Goal: Task Accomplishment & Management: Complete application form

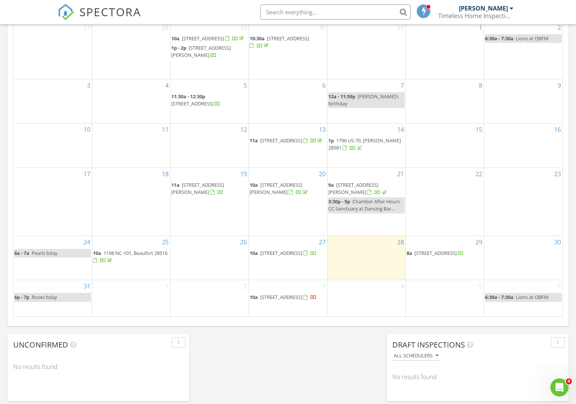
scroll to position [374, 0]
click at [297, 294] on span "650 Cedar Point Blvd, Cedar Point 28584" at bounding box center [281, 297] width 42 height 7
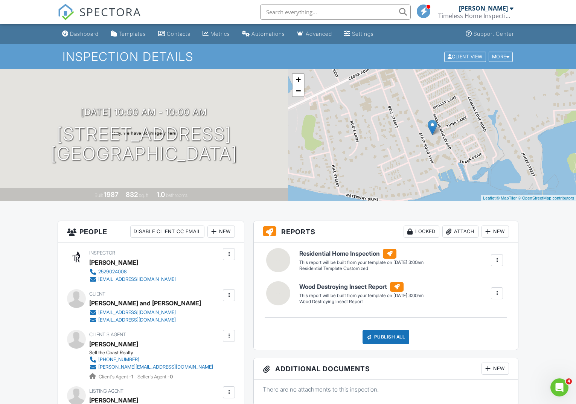
click at [110, 15] on span "SPECTORA" at bounding box center [110, 12] width 62 height 16
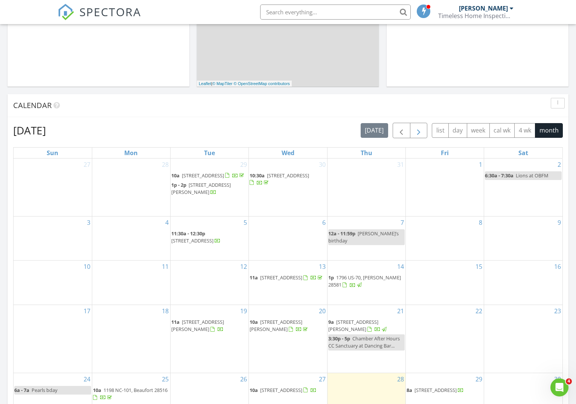
scroll to position [241, 0]
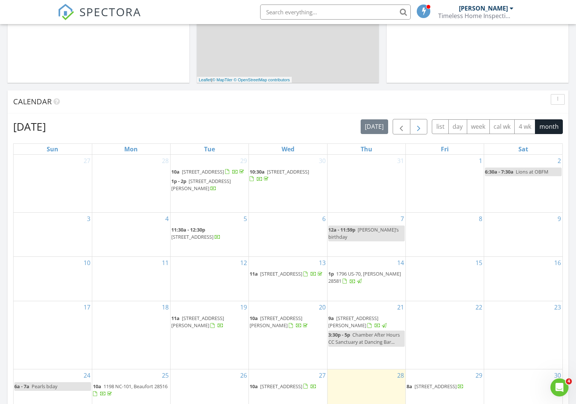
click at [418, 126] on span "button" at bounding box center [418, 126] width 9 height 9
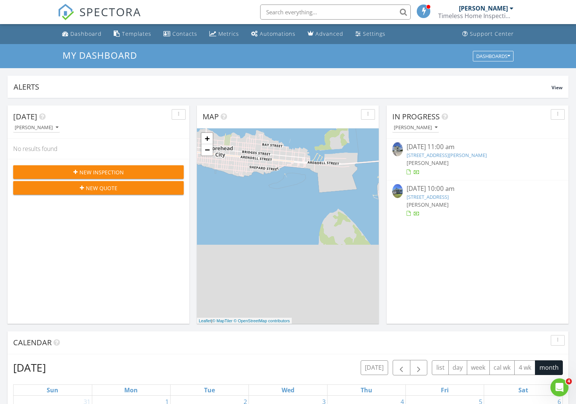
scroll to position [0, 0]
click at [511, 9] on div at bounding box center [512, 8] width 4 height 6
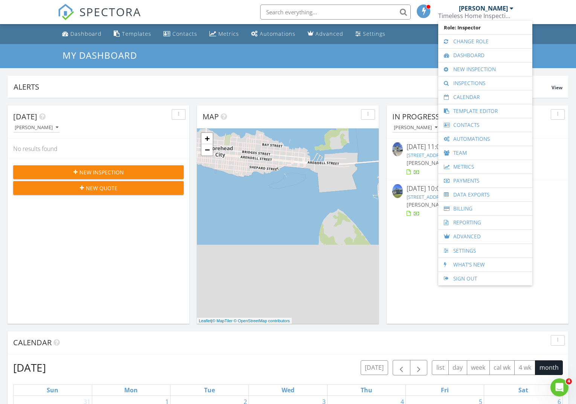
click at [541, 10] on nav "SPECTORA J.W. Parker Timeless Home Inspections LLC Role: Inspector Change Role …" at bounding box center [288, 12] width 576 height 24
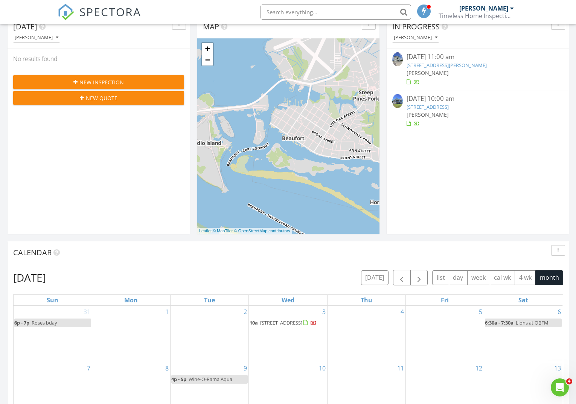
scroll to position [686, 577]
click at [446, 64] on link "225 Willet Dr, Beaufort, NC 28516" at bounding box center [447, 65] width 80 height 7
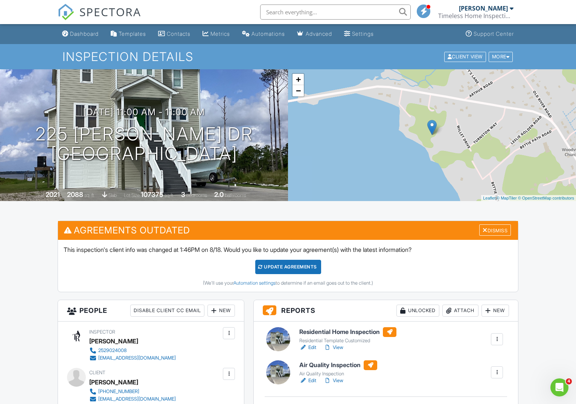
click at [313, 347] on link "Edit" at bounding box center [308, 348] width 17 height 8
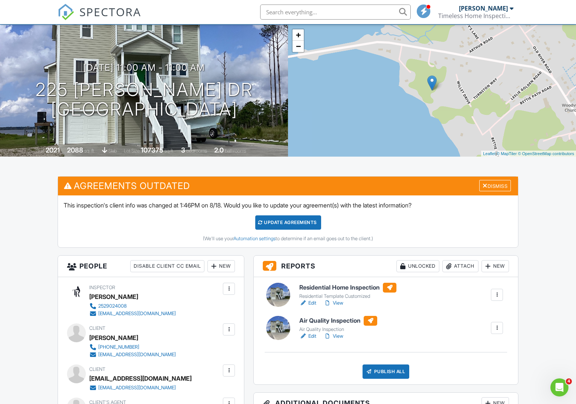
scroll to position [56, 0]
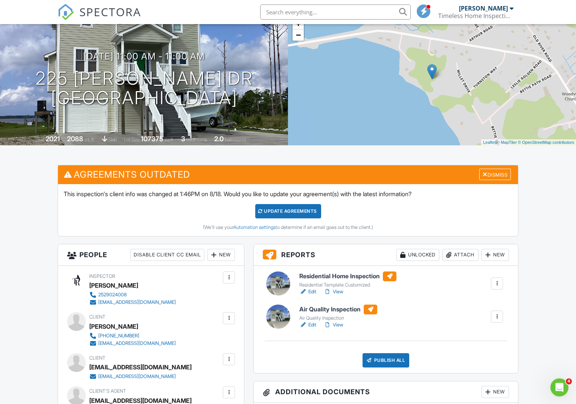
click at [337, 289] on link "View" at bounding box center [334, 292] width 20 height 8
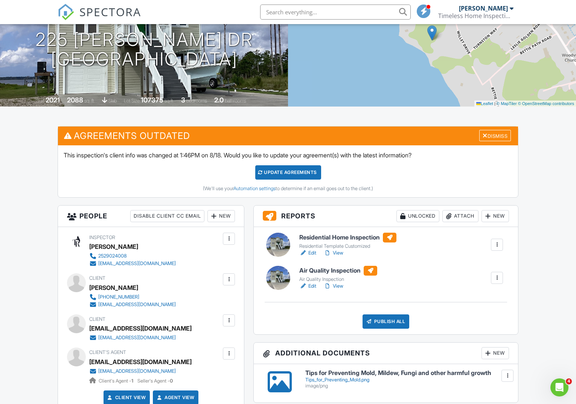
click at [335, 253] on link "View" at bounding box center [334, 253] width 20 height 8
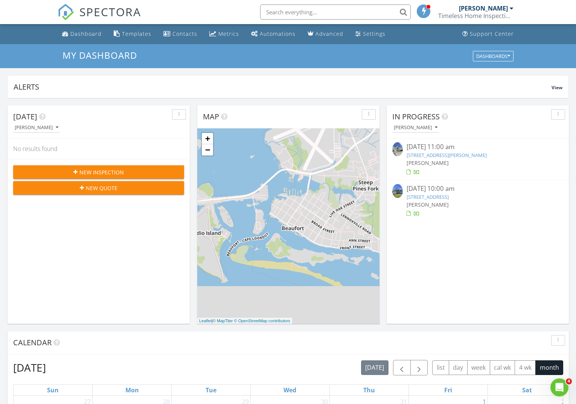
scroll to position [4, 4]
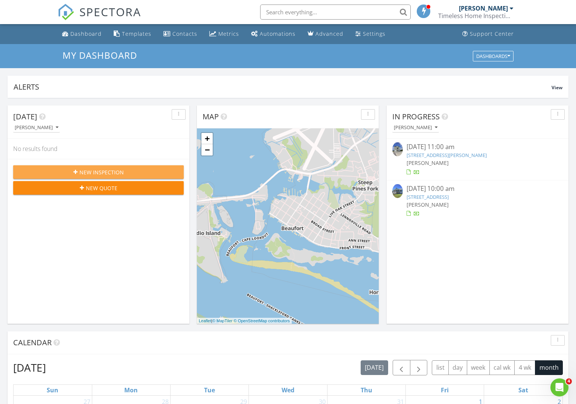
click at [109, 172] on span "New Inspection" at bounding box center [101, 172] width 44 height 8
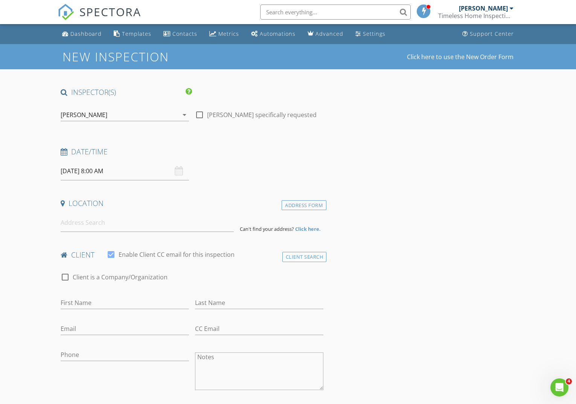
click at [180, 173] on div "[DATE] 8:00 AM" at bounding box center [125, 171] width 128 height 18
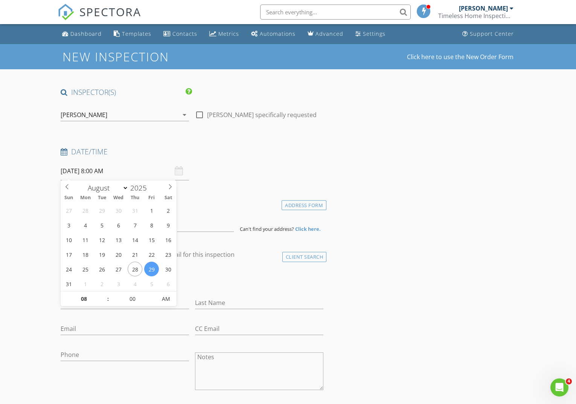
click at [141, 173] on input "[DATE] 8:00 AM" at bounding box center [125, 171] width 128 height 18
select select "8"
click at [168, 187] on icon at bounding box center [170, 186] width 5 height 5
type input "[DATE] 8:00 AM"
type input "09"
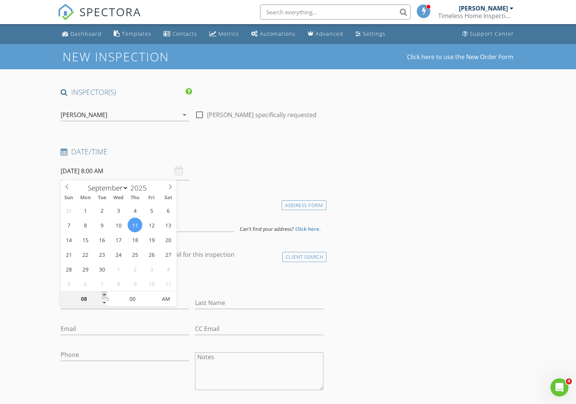
type input "[DATE] 9:00 AM"
click at [102, 296] on span at bounding box center [104, 296] width 5 height 8
type input "10"
type input "[DATE] 10:00 AM"
click at [102, 296] on span at bounding box center [104, 296] width 5 height 8
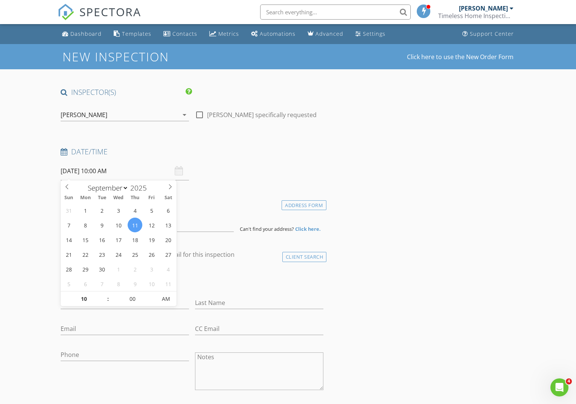
drag, startPoint x: 227, startPoint y: 193, endPoint x: 195, endPoint y: 209, distance: 36.2
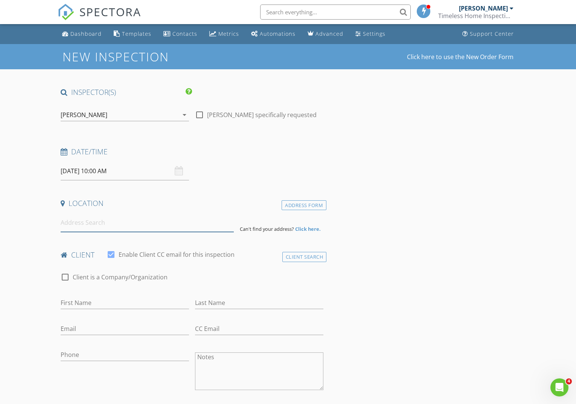
click at [131, 228] on input at bounding box center [147, 223] width 173 height 18
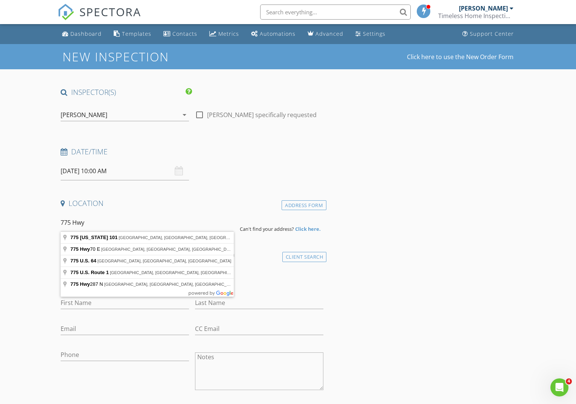
type input "775 North Carolina 101, Beaufort, NC, USA"
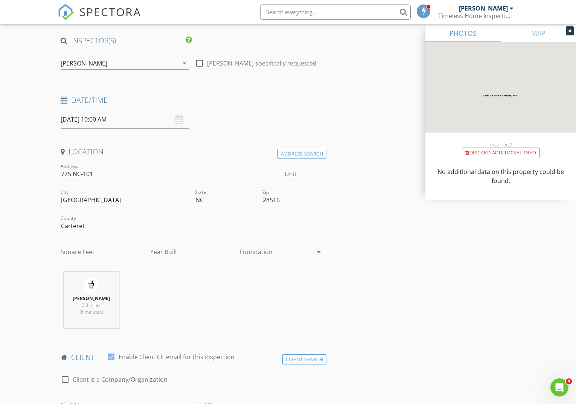
scroll to position [77, 0]
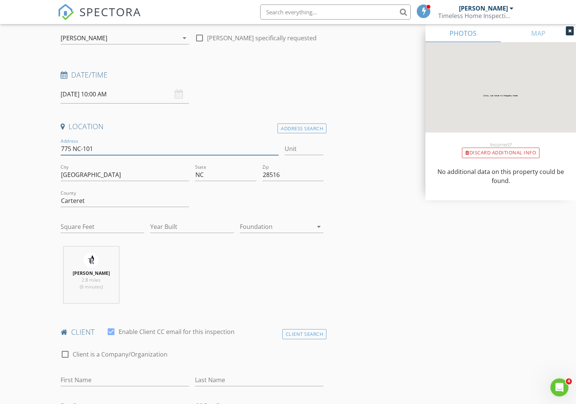
drag, startPoint x: 120, startPoint y: 145, endPoint x: 75, endPoint y: 146, distance: 45.2
click at [74, 146] on input "775 NC-101" at bounding box center [170, 149] width 218 height 12
click at [129, 147] on input "775 NC-101" at bounding box center [170, 149] width 218 height 12
drag, startPoint x: 125, startPoint y: 149, endPoint x: 72, endPoint y: 147, distance: 53.9
click at [72, 147] on input "775 NC-101" at bounding box center [170, 149] width 218 height 12
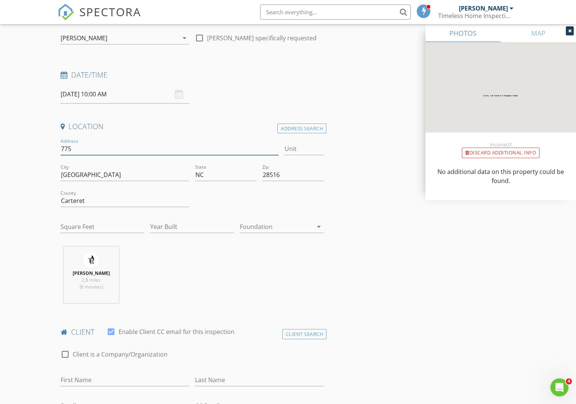
type input "77"
type input "0"
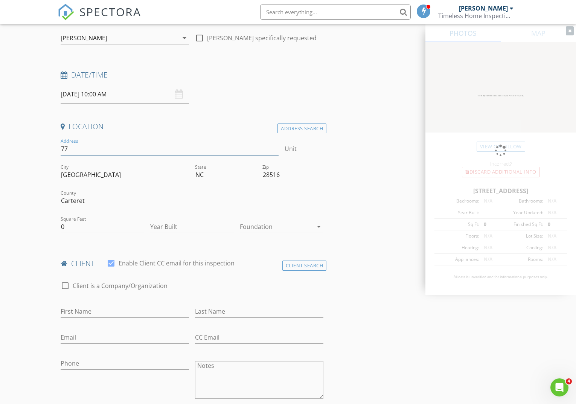
type input "775"
type input "0"
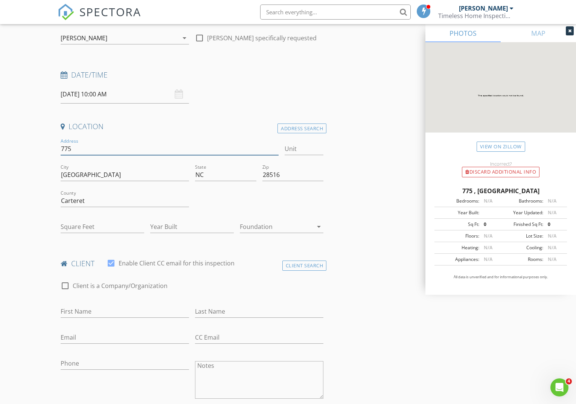
type input "0"
type input "775"
click at [298, 128] on div "Address Search" at bounding box center [302, 129] width 49 height 10
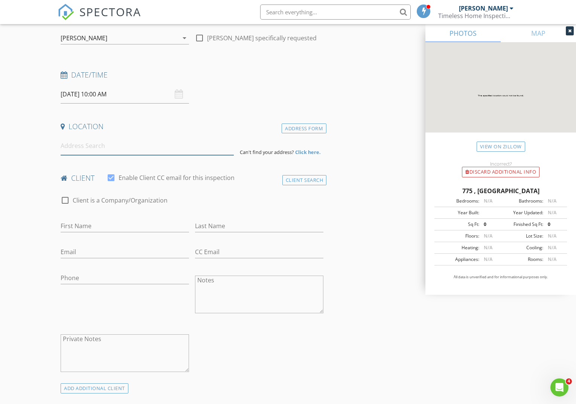
click at [121, 145] on input at bounding box center [147, 146] width 173 height 18
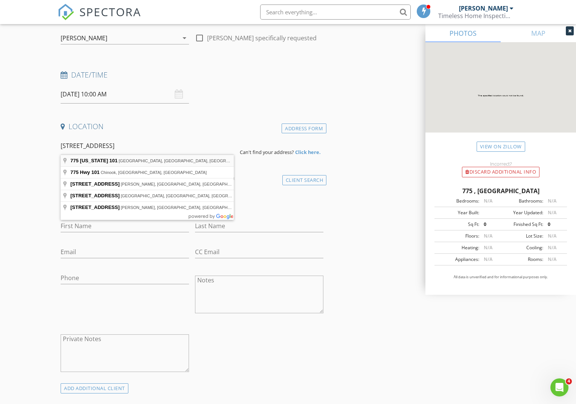
type input "775 North Carolina 101, Beaufort, NC, USA"
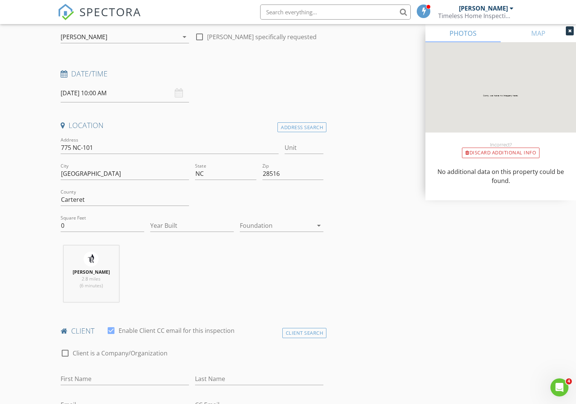
scroll to position [78, 0]
click at [174, 222] on input "Year Built" at bounding box center [192, 226] width 84 height 12
type input "1980"
click at [262, 227] on div at bounding box center [276, 226] width 73 height 12
click at [259, 276] on div "Crawlspace" at bounding box center [282, 282] width 72 height 18
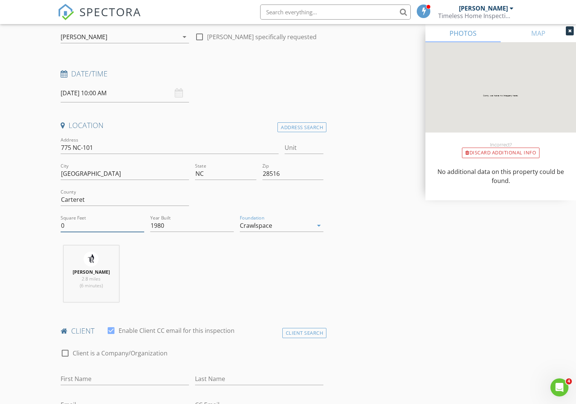
click at [101, 226] on input "0" at bounding box center [103, 226] width 84 height 12
type input "1968"
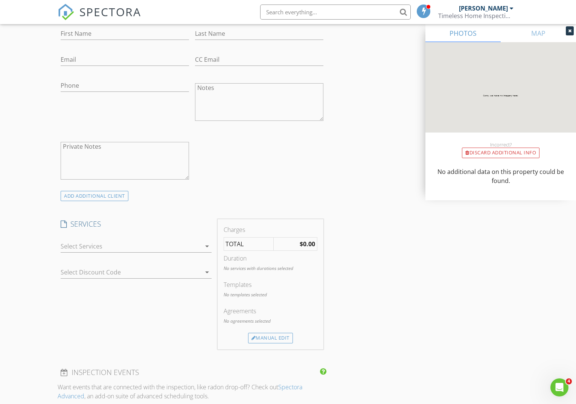
scroll to position [425, 0]
click at [176, 246] on div at bounding box center [131, 245] width 141 height 12
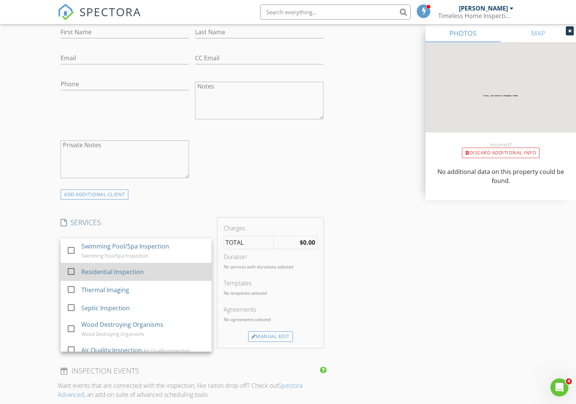
click at [99, 273] on div "Residential Inspection" at bounding box center [112, 271] width 63 height 9
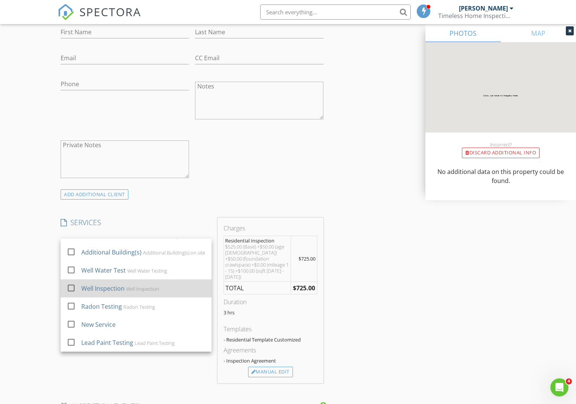
scroll to position [237, 0]
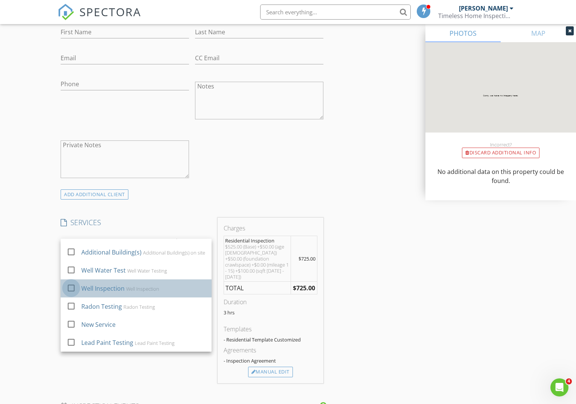
click at [65, 289] on div at bounding box center [71, 288] width 13 height 13
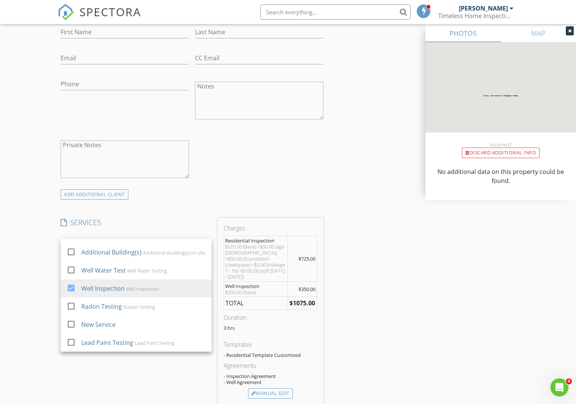
drag, startPoint x: 375, startPoint y: 291, endPoint x: 366, endPoint y: 303, distance: 15.0
click at [375, 291] on div "INSPECTOR(S) check_box J.W. Parker PRIMARY J.W. Parker arrow_drop_down check_bo…" at bounding box center [288, 308] width 461 height 1292
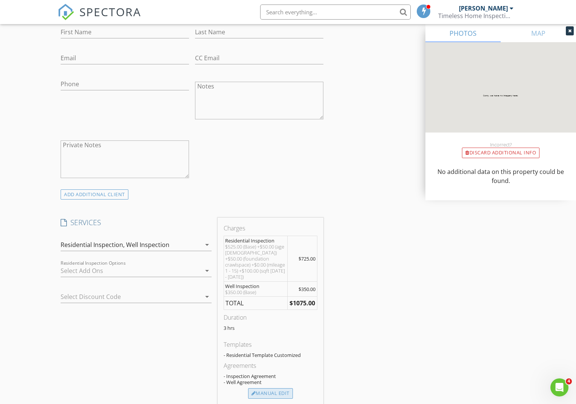
click at [271, 388] on div "Manual Edit" at bounding box center [270, 393] width 45 height 11
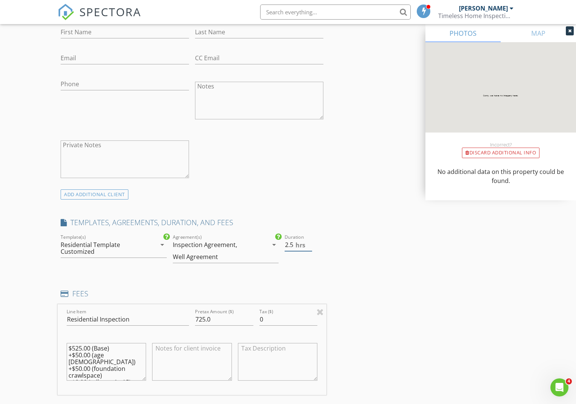
click at [309, 246] on input "2.5" at bounding box center [299, 245] width 28 height 12
click at [309, 246] on input "2" at bounding box center [299, 245] width 28 height 12
click at [309, 246] on input "1.5" at bounding box center [299, 245] width 28 height 12
click at [309, 246] on input "1" at bounding box center [299, 245] width 28 height 12
click at [309, 246] on input "0.5" at bounding box center [299, 245] width 28 height 12
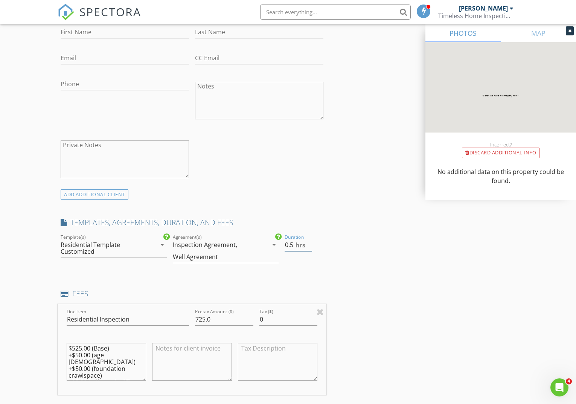
type input "0"
click at [309, 246] on input "0" at bounding box center [299, 245] width 28 height 12
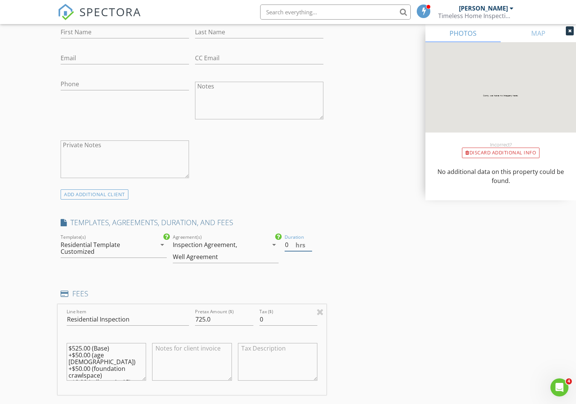
drag, startPoint x: 309, startPoint y: 246, endPoint x: 310, endPoint y: 251, distance: 5.1
click at [309, 246] on input "0" at bounding box center [299, 245] width 28 height 12
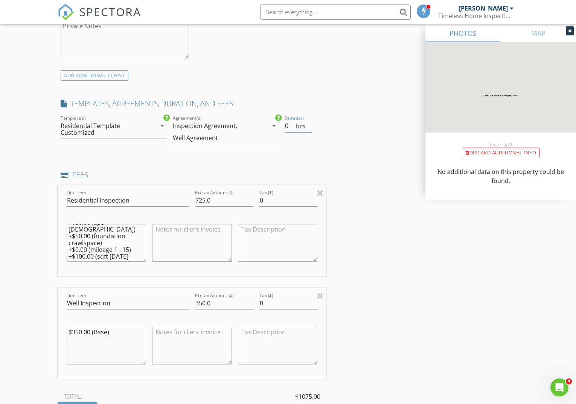
scroll to position [544, 0]
click at [78, 330] on textarea "$350.00 (Base)" at bounding box center [106, 346] width 79 height 38
type textarea "$300.00 (Base)"
click at [203, 302] on input "350.0" at bounding box center [224, 303] width 58 height 12
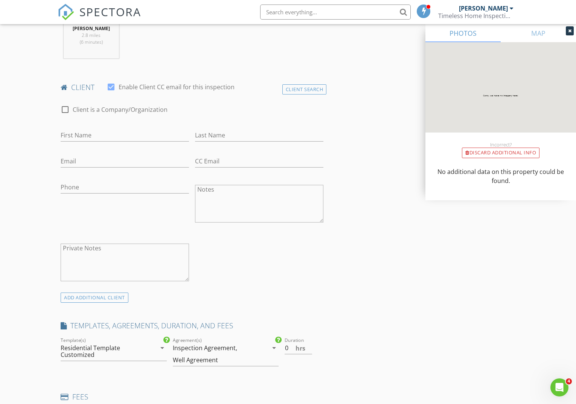
scroll to position [321, 0]
type input "300.0"
type input "[PERSON_NAME]"
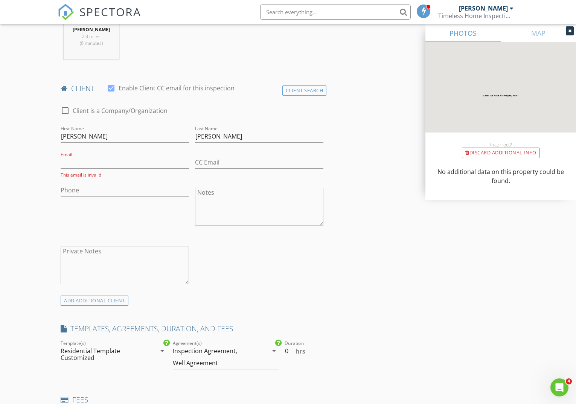
click at [320, 124] on div "Last Name Simpson" at bounding box center [259, 137] width 135 height 26
type input "[PHONE_NUMBER]"
click at [128, 175] on div "This email is invalid" at bounding box center [125, 175] width 128 height 6
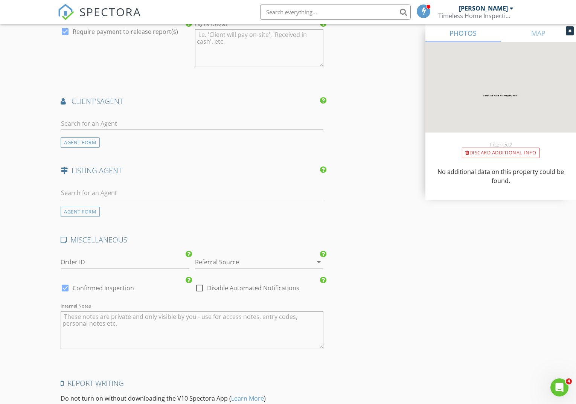
scroll to position [1038, 0]
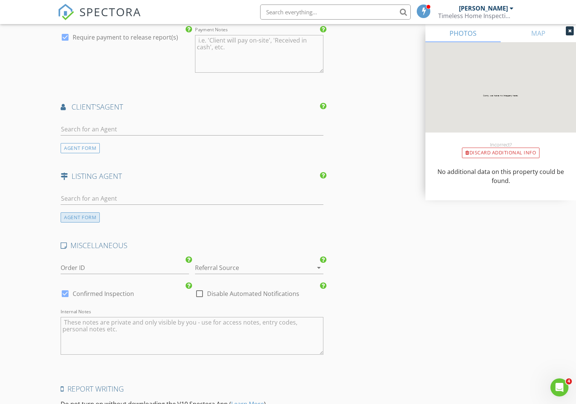
click at [84, 214] on div "AGENT FORM" at bounding box center [80, 217] width 39 height 10
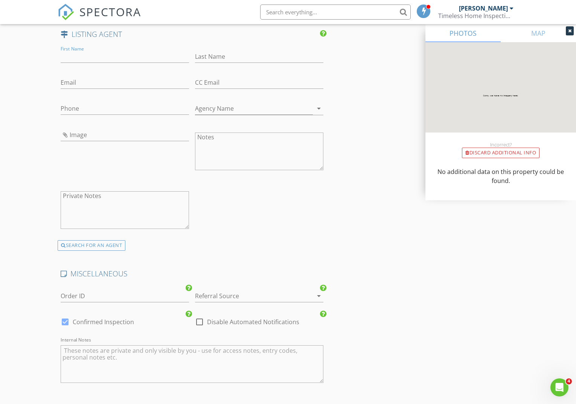
click at [101, 246] on div "SEARCH FOR AN AGENT" at bounding box center [92, 245] width 68 height 11
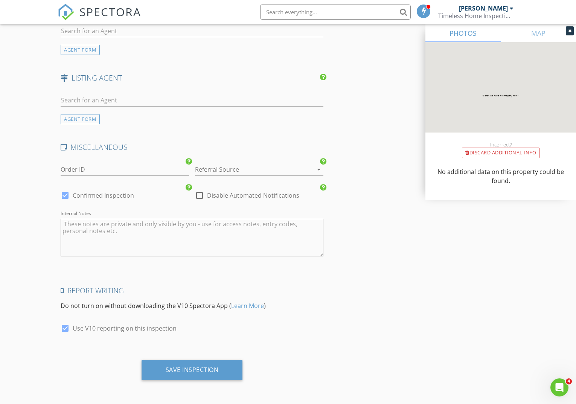
scroll to position [1132, 0]
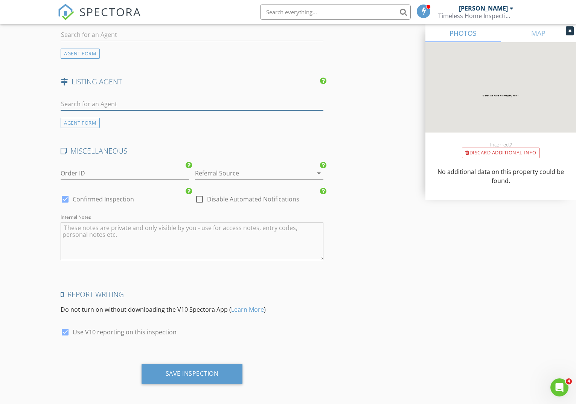
click at [116, 105] on input "text" at bounding box center [192, 104] width 263 height 12
type input "J"
click at [81, 118] on div "AGENT FORM" at bounding box center [80, 123] width 39 height 10
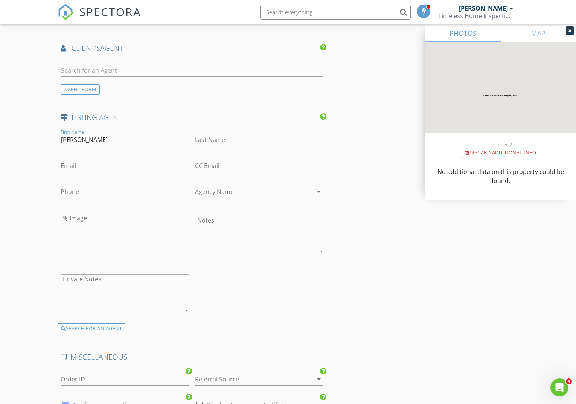
type input "Jim"
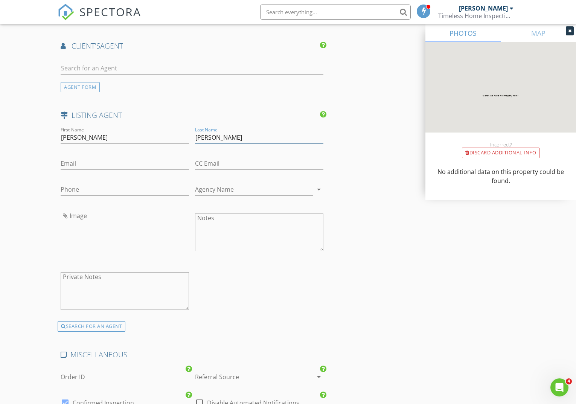
type input "Bailey"
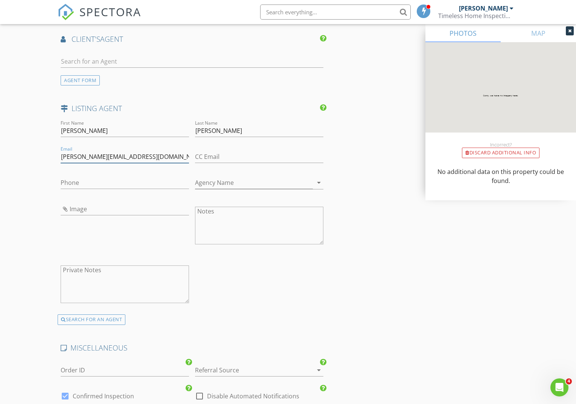
type input "[PERSON_NAME][EMAIL_ADDRESS][DOMAIN_NAME]"
drag, startPoint x: 175, startPoint y: 154, endPoint x: 37, endPoint y: 156, distance: 138.3
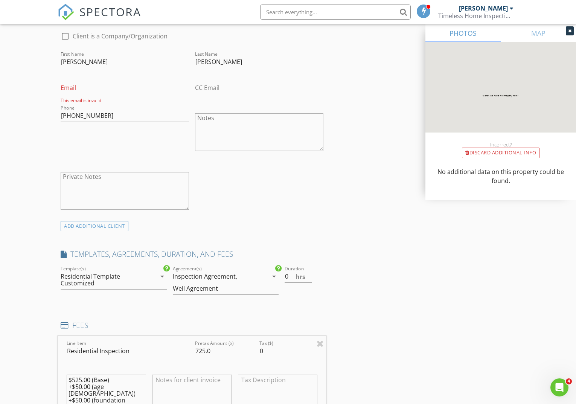
scroll to position [394, 0]
click at [89, 91] on input "Email" at bounding box center [125, 89] width 128 height 12
paste input "[PERSON_NAME][EMAIL_ADDRESS][DOMAIN_NAME]"
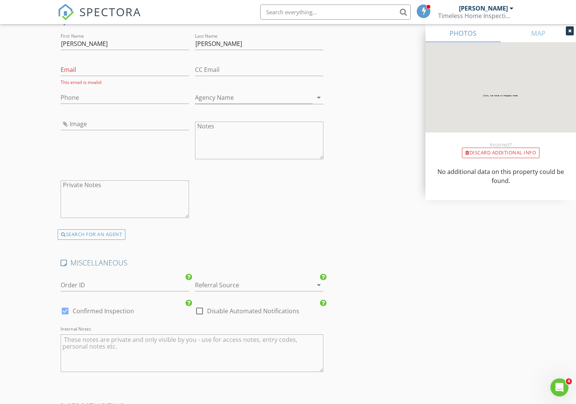
scroll to position [1194, 0]
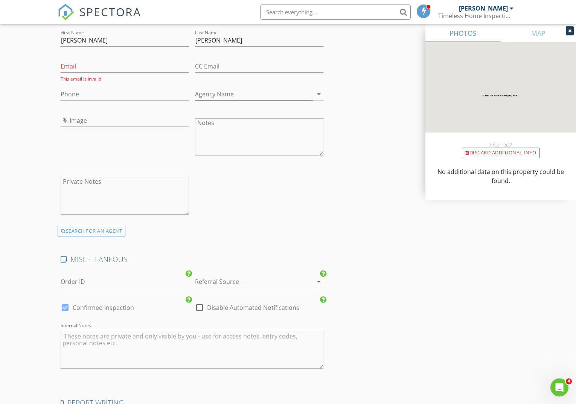
type input "[PERSON_NAME][EMAIL_ADDRESS][DOMAIN_NAME]"
paste input "[PHONE_NUMBER]"
type input "[PHONE_NUMBER]"
click at [92, 67] on input "Email" at bounding box center [125, 66] width 128 height 12
paste input "[PERSON_NAME][EMAIL_ADDRESS][DOMAIN_NAME]"
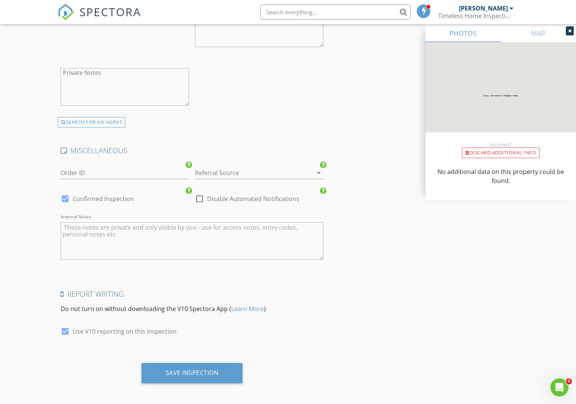
scroll to position [1301, 0]
type input "[PERSON_NAME][EMAIL_ADDRESS][DOMAIN_NAME]"
click at [195, 374] on div "Save Inspection" at bounding box center [192, 374] width 101 height 20
